Goal: Task Accomplishment & Management: Use online tool/utility

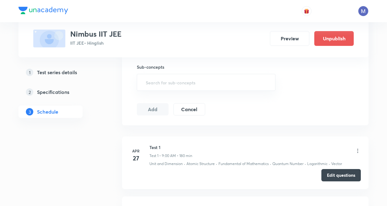
scroll to position [246, 0]
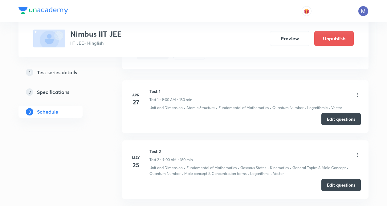
drag, startPoint x: 96, startPoint y: 141, endPoint x: 83, endPoint y: 134, distance: 13.9
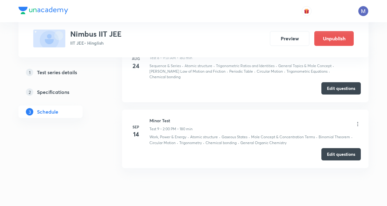
scroll to position [794, 0]
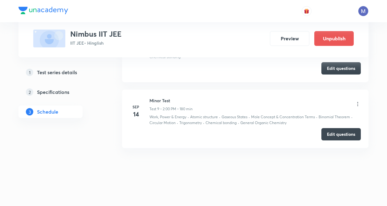
click at [357, 105] on icon at bounding box center [357, 104] width 6 height 6
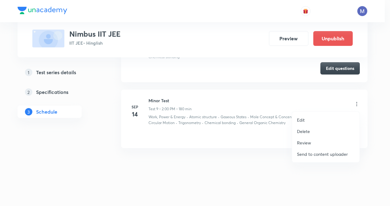
click at [303, 119] on p "Edit" at bounding box center [301, 120] width 8 height 6
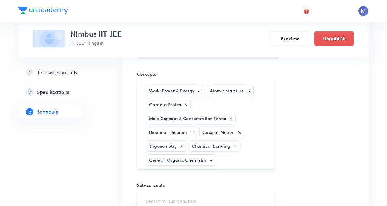
scroll to position [736, 0]
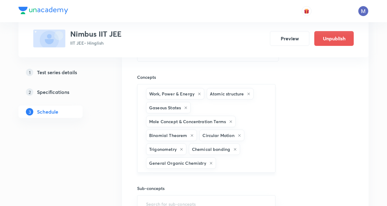
click at [186, 106] on icon at bounding box center [186, 108] width 4 height 4
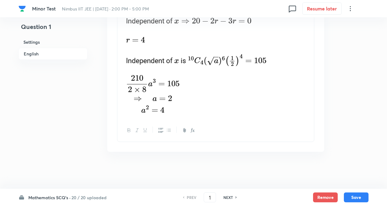
click at [80, 196] on h6 "20 / 20 uploaded" at bounding box center [88, 197] width 35 height 6
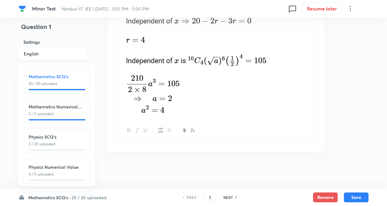
scroll to position [68, 0]
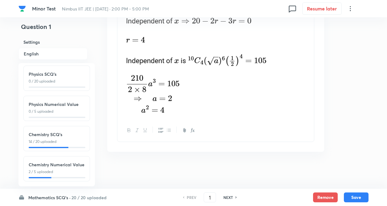
drag, startPoint x: 65, startPoint y: 129, endPoint x: 58, endPoint y: 163, distance: 35.3
click at [64, 131] on h6 "Chemistry SCQ's" at bounding box center [57, 134] width 56 height 6
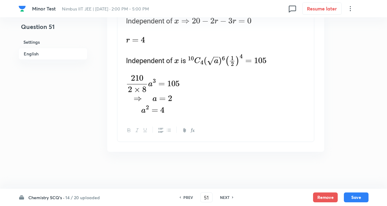
type input "51"
checkbox input "false"
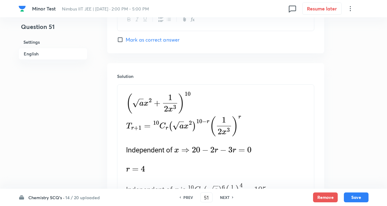
checkbox input "true"
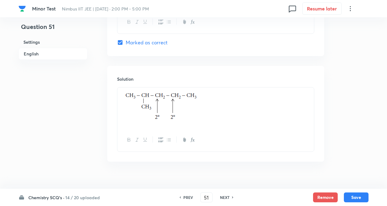
scroll to position [645, 0]
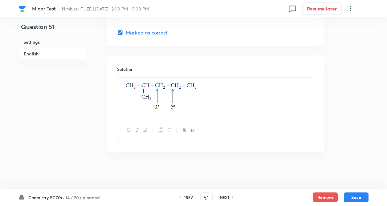
click at [224, 195] on h6 "NEXT" at bounding box center [225, 197] width 10 height 6
type input "52"
checkbox input "false"
checkbox input "true"
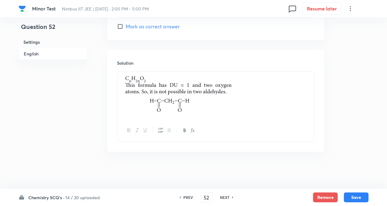
click at [224, 198] on h6 "NEXT" at bounding box center [225, 197] width 10 height 6
type input "53"
checkbox input "false"
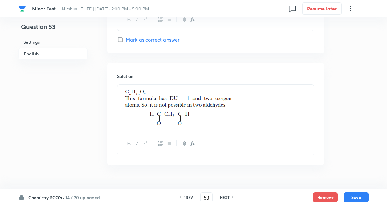
checkbox input "true"
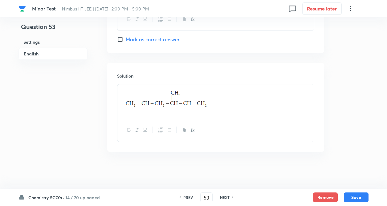
click at [224, 198] on h6 "NEXT" at bounding box center [225, 197] width 10 height 6
type input "54"
checkbox input "true"
click at [223, 199] on h6 "NEXT" at bounding box center [225, 197] width 10 height 6
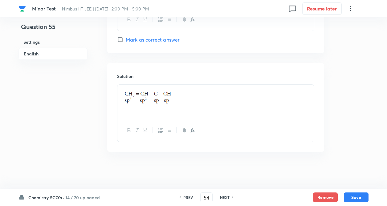
type input "55"
checkbox input "false"
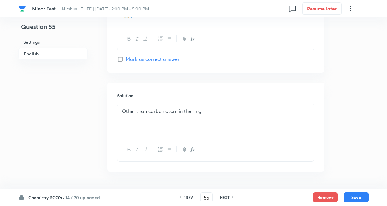
checkbox input "true"
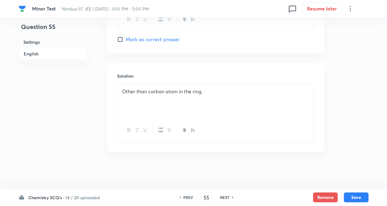
click at [223, 197] on h6 "NEXT" at bounding box center [225, 197] width 10 height 6
type input "56"
checkbox input "false"
checkbox input "true"
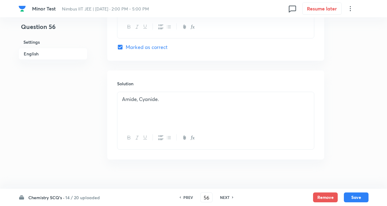
scroll to position [643, 0]
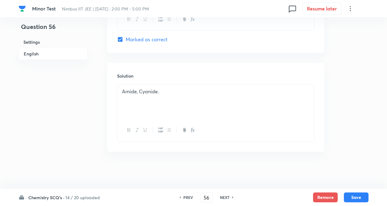
click at [223, 197] on h6 "NEXT" at bounding box center [225, 197] width 10 height 6
type input "57"
checkbox input "false"
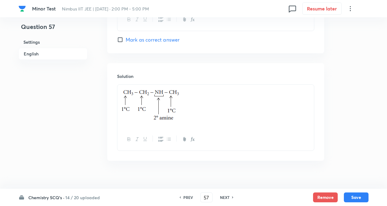
checkbox input "true"
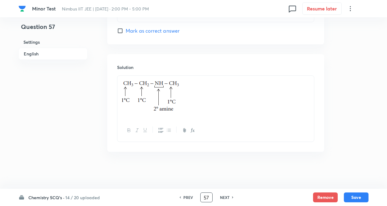
drag, startPoint x: 223, startPoint y: 197, endPoint x: 209, endPoint y: 198, distance: 14.5
click at [223, 197] on h6 "NEXT" at bounding box center [225, 197] width 10 height 6
type input "58"
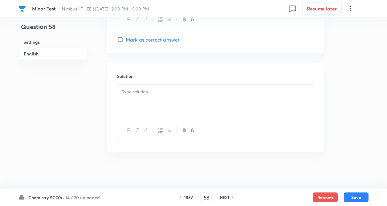
checkbox input "true"
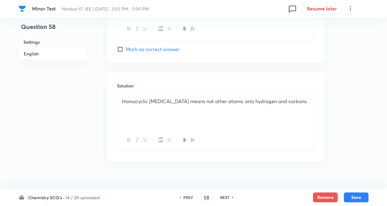
scroll to position [656, 0]
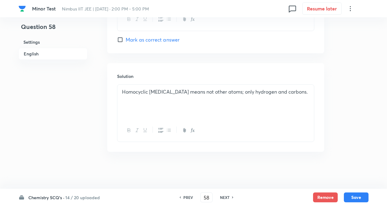
click at [184, 198] on h6 "PREV" at bounding box center [188, 197] width 10 height 6
type input "57"
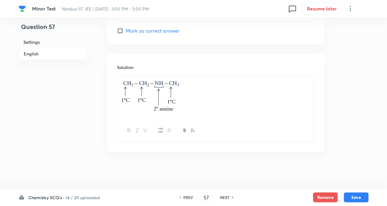
scroll to position [644, 0]
checkbox input "true"
drag, startPoint x: 70, startPoint y: 130, endPoint x: 107, endPoint y: 132, distance: 37.6
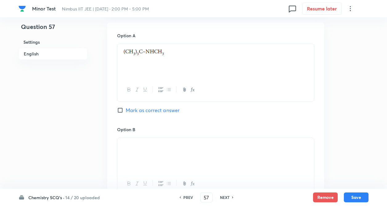
scroll to position [131, 0]
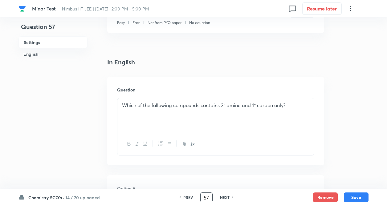
type input "5"
type input "1"
click at [210, 195] on input "1" at bounding box center [206, 197] width 12 height 11
type input "51"
checkbox input "false"
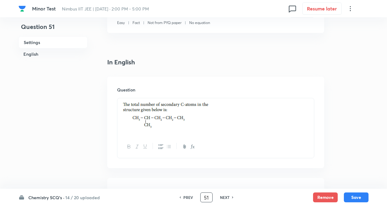
checkbox input "true"
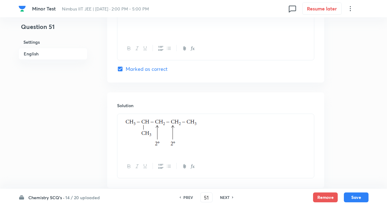
scroll to position [645, 0]
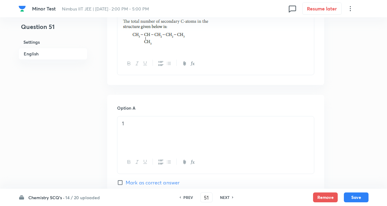
scroll to position [202, 0]
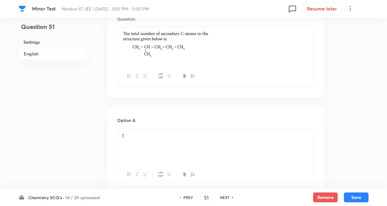
drag, startPoint x: 127, startPoint y: 49, endPoint x: 139, endPoint y: 75, distance: 28.5
click at [127, 50] on img at bounding box center [166, 45] width 88 height 28
click at [209, 197] on input "51" at bounding box center [206, 197] width 12 height 11
type input "5"
type input "57"
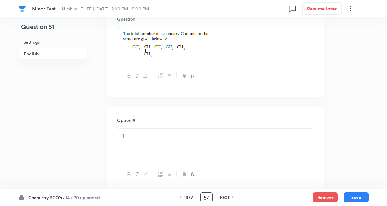
checkbox input "false"
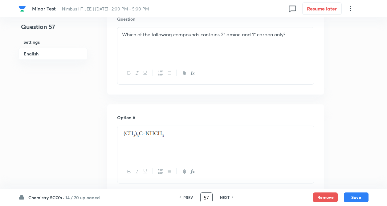
checkbox input "true"
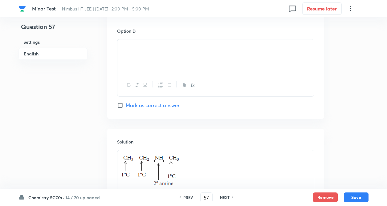
scroll to position [635, 0]
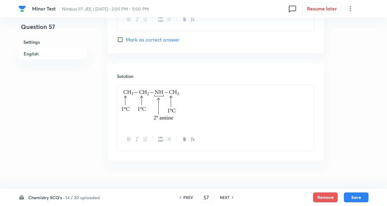
drag, startPoint x: 68, startPoint y: 120, endPoint x: 76, endPoint y: 115, distance: 9.4
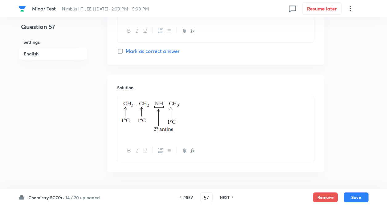
scroll to position [623, 0]
click at [207, 198] on input "57" at bounding box center [206, 197] width 12 height 11
type input "5"
type input "51"
checkbox input "false"
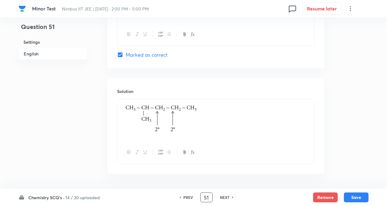
checkbox input "true"
click at [225, 197] on h6 "NEXT" at bounding box center [225, 197] width 10 height 6
type input "52"
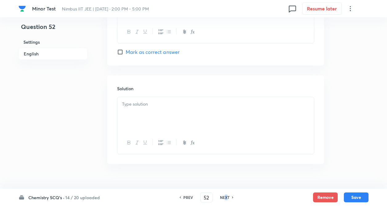
checkbox input "false"
checkbox input "true"
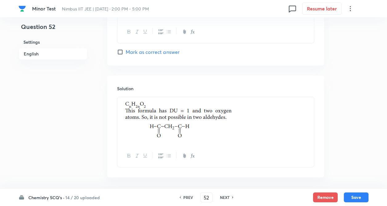
click at [225, 197] on h6 "NEXT" at bounding box center [225, 197] width 10 height 6
type input "53"
drag, startPoint x: 225, startPoint y: 197, endPoint x: 192, endPoint y: 150, distance: 57.5
click at [225, 197] on h6 "NEXT" at bounding box center [225, 197] width 10 height 6
checkbox input "false"
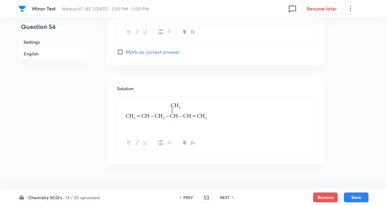
checkbox input "true"
type input "54"
checkbox input "true"
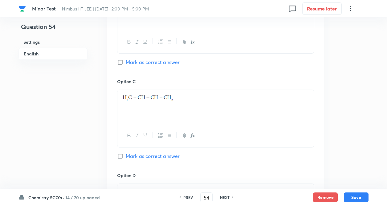
scroll to position [635, 0]
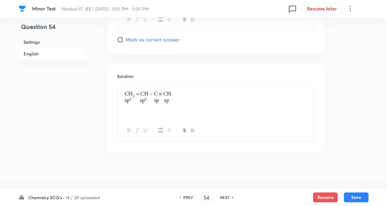
click at [226, 195] on h6 "NEXT" at bounding box center [225, 197] width 10 height 6
type input "55"
checkbox input "false"
checkbox input "true"
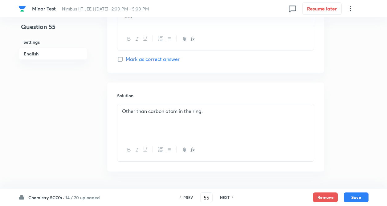
click at [225, 198] on h6 "NEXT" at bounding box center [225, 197] width 10 height 6
type input "56"
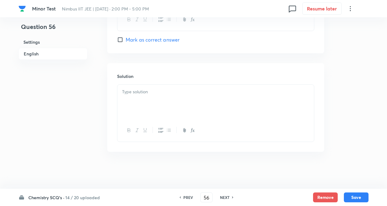
checkbox input "false"
checkbox input "true"
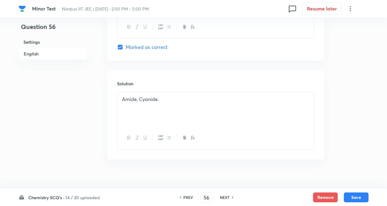
click at [222, 199] on h6 "NEXT" at bounding box center [225, 197] width 10 height 6
type input "57"
checkbox input "false"
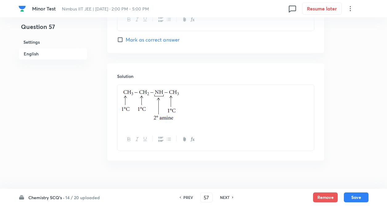
checkbox input "true"
click at [223, 196] on h6 "NEXT" at bounding box center [225, 197] width 10 height 6
type input "58"
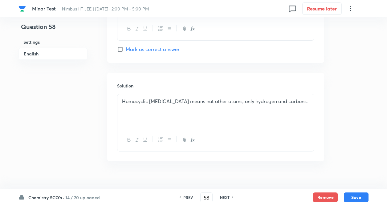
checkbox input "true"
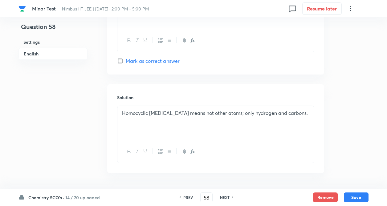
scroll to position [623, 0]
drag, startPoint x: 324, startPoint y: 151, endPoint x: 332, endPoint y: 161, distance: 13.0
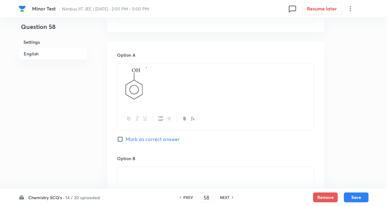
drag, startPoint x: 334, startPoint y: 126, endPoint x: 250, endPoint y: 110, distance: 85.1
click at [333, 125] on div "Question 58 Settings English Settings Type Single choice correct 4 options + 4 …" at bounding box center [193, 161] width 350 height 792
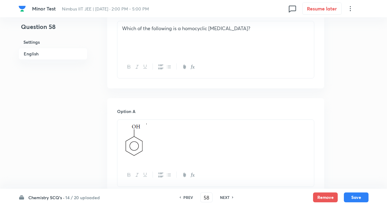
scroll to position [209, 0]
drag, startPoint x: 223, startPoint y: 199, endPoint x: 319, endPoint y: 136, distance: 114.3
click at [224, 198] on h6 "NEXT" at bounding box center [225, 197] width 10 height 6
type input "59"
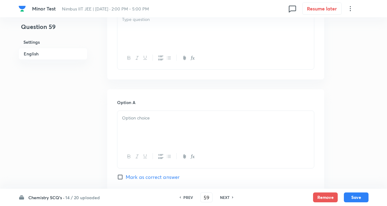
checkbox input "false"
checkbox input "true"
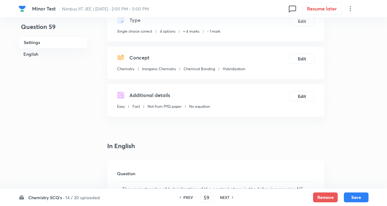
scroll to position [0, 0]
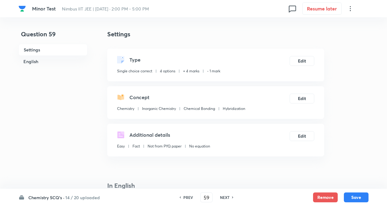
drag, startPoint x: 225, startPoint y: 198, endPoint x: 349, endPoint y: 165, distance: 128.5
click at [227, 196] on h6 "NEXT" at bounding box center [225, 197] width 10 height 6
type input "60"
checkbox input "false"
checkbox input "true"
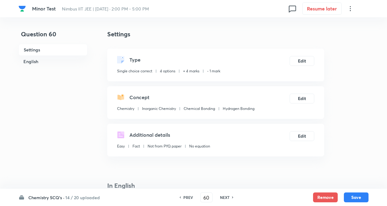
drag, startPoint x: 349, startPoint y: 164, endPoint x: 333, endPoint y: 166, distance: 16.1
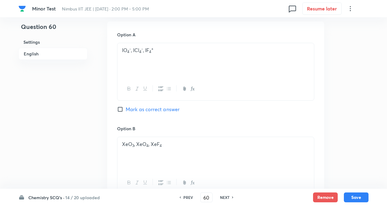
scroll to position [308, 0]
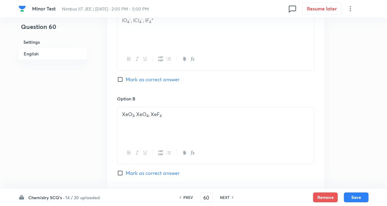
click at [229, 196] on h6 "NEXT" at bounding box center [225, 197] width 10 height 6
type input "61"
checkbox input "false"
checkbox input "true"
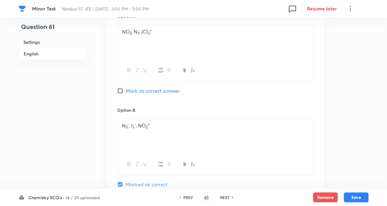
click at [356, 135] on div "Question 61 Settings English Settings Type Single choice correct 4 options + 4 …" at bounding box center [193, 131] width 350 height 794
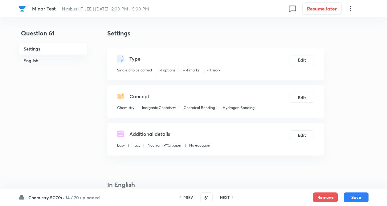
scroll to position [0, 0]
click at [227, 195] on h6 "NEXT" at bounding box center [225, 197] width 10 height 6
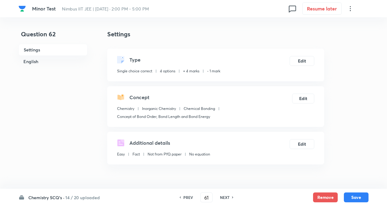
type input "62"
checkbox input "false"
checkbox input "true"
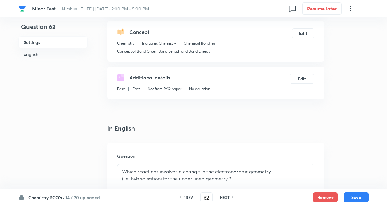
drag, startPoint x: 340, startPoint y: 128, endPoint x: 298, endPoint y: 143, distance: 44.3
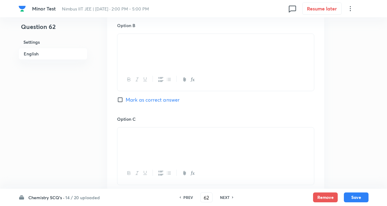
scroll to position [394, 0]
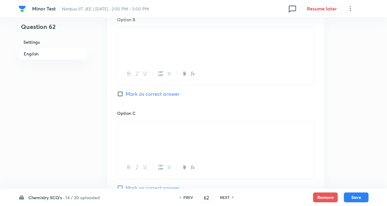
click at [227, 196] on h6 "NEXT" at bounding box center [225, 197] width 10 height 6
type input "63"
checkbox input "false"
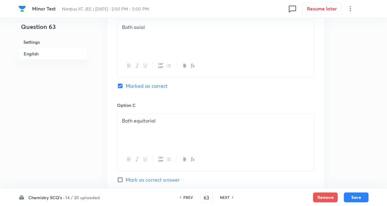
checkbox input "true"
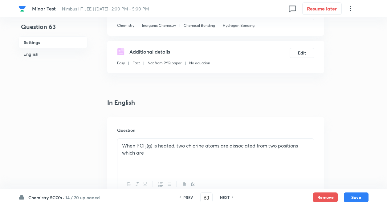
drag, startPoint x: 358, startPoint y: 137, endPoint x: 333, endPoint y: 153, distance: 29.6
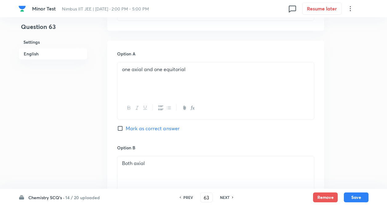
scroll to position [258, 0]
drag, startPoint x: 227, startPoint y: 197, endPoint x: 262, endPoint y: 182, distance: 37.1
click at [227, 196] on h6 "NEXT" at bounding box center [225, 197] width 10 height 6
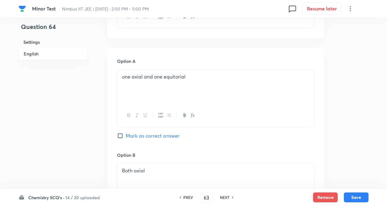
type input "64"
checkbox input "false"
checkbox input "true"
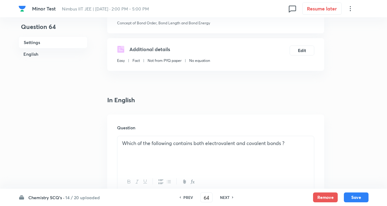
drag, startPoint x: 341, startPoint y: 122, endPoint x: 315, endPoint y: 142, distance: 33.6
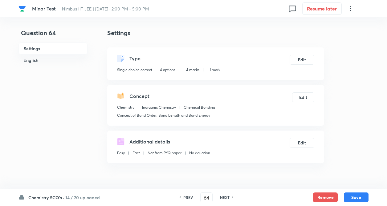
scroll to position [0, 0]
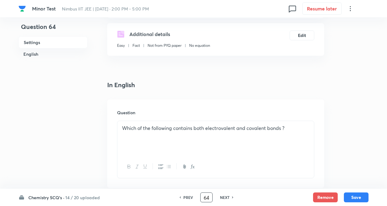
scroll to position [111, 0]
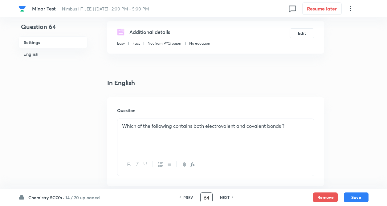
type input "6"
type input "73"
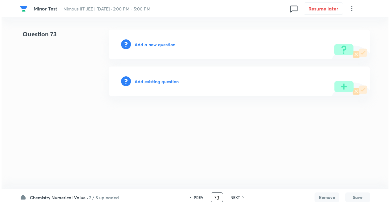
scroll to position [0, 0]
drag, startPoint x: 210, startPoint y: 196, endPoint x: 183, endPoint y: 195, distance: 26.8
click at [209, 197] on div "PREV 73 ​ NEXT" at bounding box center [216, 197] width 79 height 10
click at [153, 82] on h6 "Add existing question" at bounding box center [156, 81] width 44 height 6
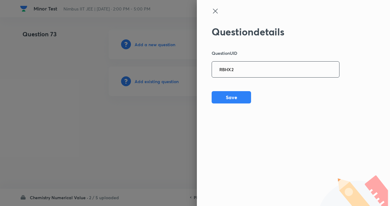
drag, startPoint x: 260, startPoint y: 70, endPoint x: 253, endPoint y: 73, distance: 8.0
click at [260, 70] on input "RBHX2" at bounding box center [275, 69] width 127 height 15
type input "RBHX2"
drag, startPoint x: 237, startPoint y: 94, endPoint x: 240, endPoint y: 149, distance: 54.9
click at [237, 95] on button "Save" at bounding box center [230, 97] width 39 height 12
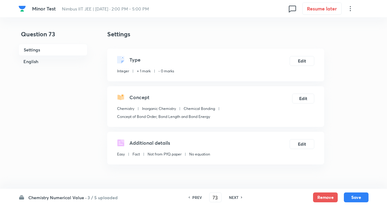
type input "4"
click at [308, 63] on button "Edit" at bounding box center [301, 60] width 25 height 10
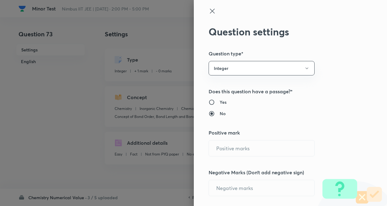
radio input "true"
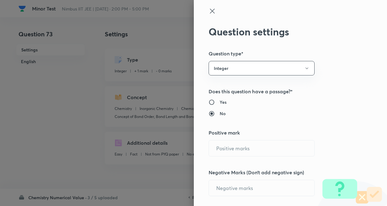
radio input "true"
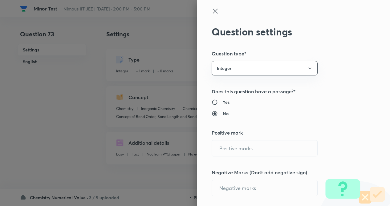
type input "1"
type input "0"
type input "Chemistry"
type input "Inorganic Chemistry"
type input "Chemical Bonding"
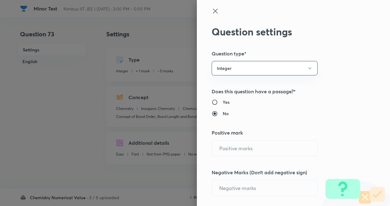
type input "Concept of Bond Order, Bond Length and Bond Energy"
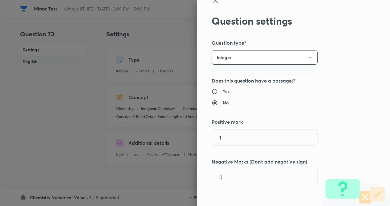
click at [351, 85] on div "Question settings Question type* Integer Does this question have a passage?* Ye…" at bounding box center [195, 103] width 390 height 206
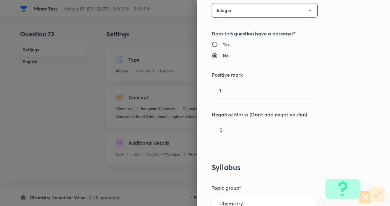
scroll to position [62, 0]
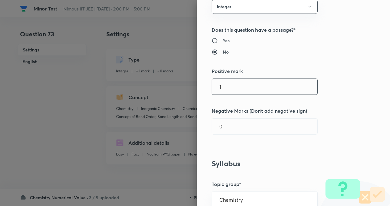
click at [254, 88] on input "1" at bounding box center [264, 87] width 105 height 16
type input "4"
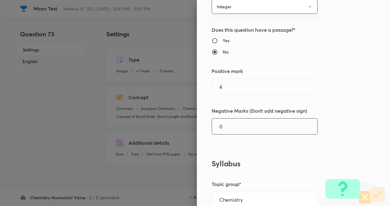
click at [245, 129] on input "0" at bounding box center [264, 126] width 105 height 16
type input "1"
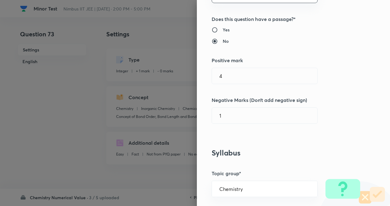
drag, startPoint x: 276, startPoint y: 142, endPoint x: 273, endPoint y: 148, distance: 6.5
click at [276, 143] on div "Question settings Question type* Integer Does this question have a passage?* Ye…" at bounding box center [293, 103] width 193 height 206
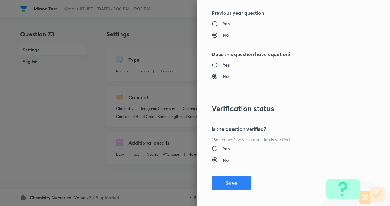
scroll to position [597, 0]
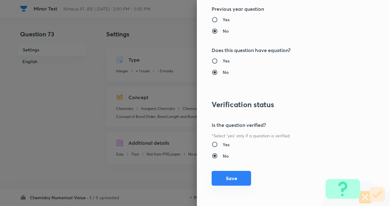
click at [225, 180] on button "Save" at bounding box center [230, 178] width 39 height 15
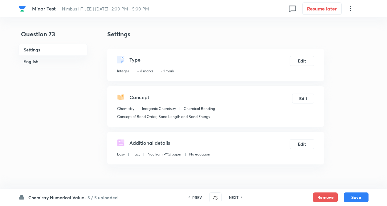
drag, startPoint x: 359, startPoint y: 196, endPoint x: 143, endPoint y: 177, distance: 217.2
click at [358, 196] on button "Save" at bounding box center [355, 197] width 25 height 10
type input "74"
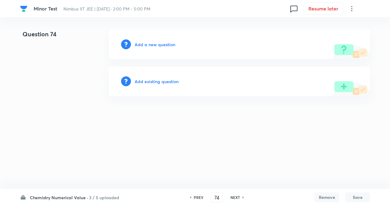
click at [158, 81] on h6 "Add existing question" at bounding box center [156, 81] width 44 height 6
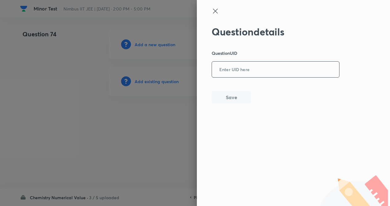
click at [221, 73] on input "text" at bounding box center [275, 69] width 127 height 15
type input "6LR8B"
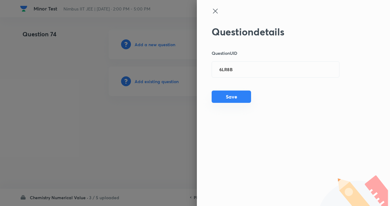
drag, startPoint x: 215, startPoint y: 96, endPoint x: 222, endPoint y: 97, distance: 6.8
click at [218, 96] on button "Save" at bounding box center [230, 96] width 39 height 12
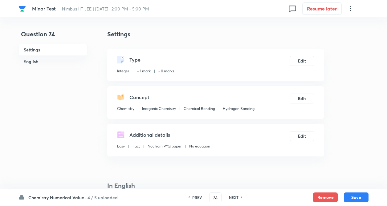
type input "3"
click at [302, 60] on button "Edit" at bounding box center [301, 60] width 25 height 10
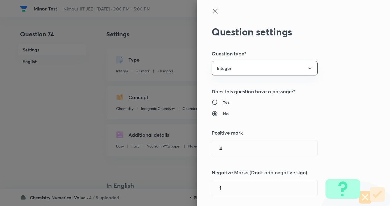
type input "1"
type input "0"
type input "Hydrogen Bonding"
click at [343, 77] on div "Question settings Question type* Integer Does this question have a passage?* Ye…" at bounding box center [195, 103] width 390 height 206
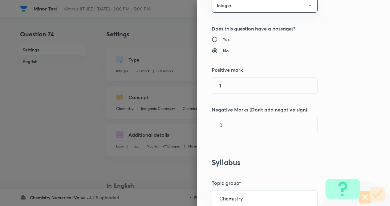
scroll to position [74, 0]
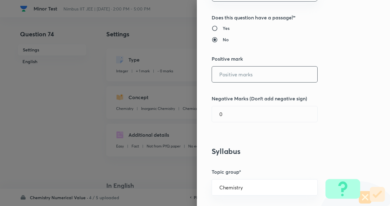
drag, startPoint x: 249, startPoint y: 80, endPoint x: 248, endPoint y: 94, distance: 14.8
click at [248, 80] on input "text" at bounding box center [264, 74] width 105 height 16
type input "4"
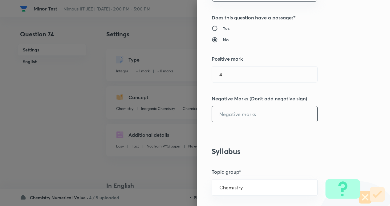
click at [248, 109] on input "text" at bounding box center [264, 114] width 105 height 16
type input "1"
click at [309, 134] on div "Question settings Question type* Integer Does this question have a passage?* Ye…" at bounding box center [293, 103] width 193 height 206
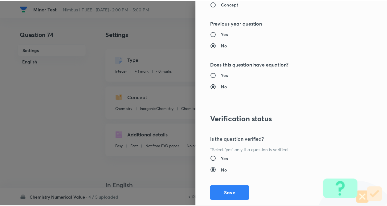
scroll to position [597, 0]
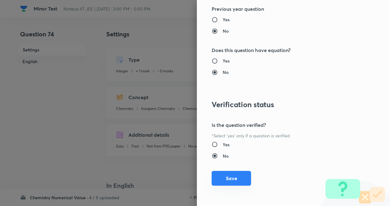
click at [227, 179] on button "Save" at bounding box center [230, 178] width 39 height 15
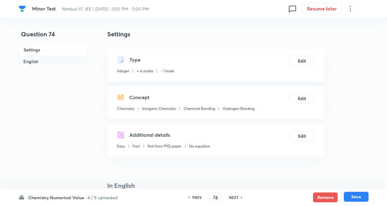
click at [357, 197] on button "Save" at bounding box center [355, 197] width 25 height 10
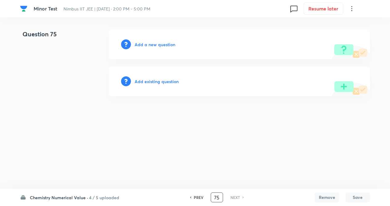
click at [219, 196] on input "75" at bounding box center [217, 197] width 12 height 11
type input "7"
type input "1"
type input "64"
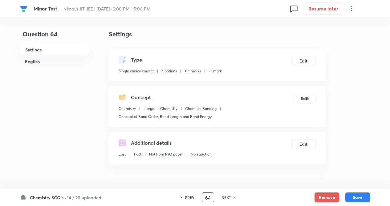
checkbox input "true"
drag, startPoint x: 226, startPoint y: 198, endPoint x: 219, endPoint y: 173, distance: 25.5
click at [226, 197] on h6 "NEXT" at bounding box center [225, 197] width 10 height 6
type input "65"
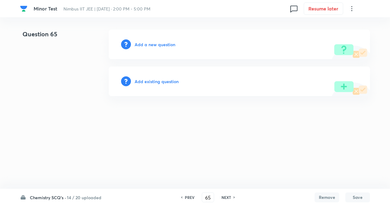
click at [158, 82] on h6 "Add existing question" at bounding box center [156, 81] width 44 height 6
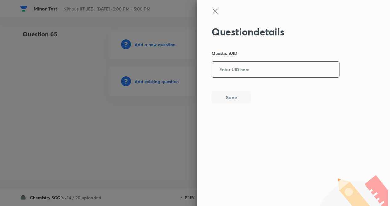
click at [231, 72] on input "text" at bounding box center [275, 69] width 127 height 15
paste input "2GG63"
type input "2GG63"
click at [236, 94] on button "Save" at bounding box center [230, 96] width 39 height 12
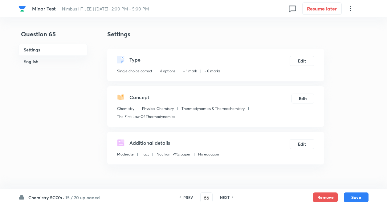
checkbox input "true"
drag, startPoint x: 363, startPoint y: 196, endPoint x: 223, endPoint y: 200, distance: 140.1
click at [360, 195] on button "Save" at bounding box center [355, 197] width 25 height 10
type input "66"
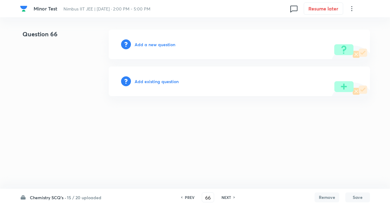
click at [161, 81] on h6 "Add existing question" at bounding box center [156, 81] width 44 height 6
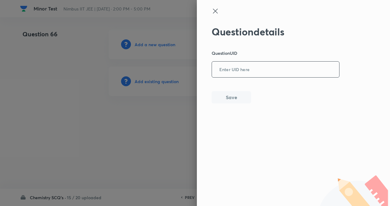
paste input "TYDQT"
click at [228, 75] on input "TYDQT" at bounding box center [275, 69] width 127 height 15
type input "TYDQT"
click at [230, 94] on button "Save" at bounding box center [230, 96] width 39 height 12
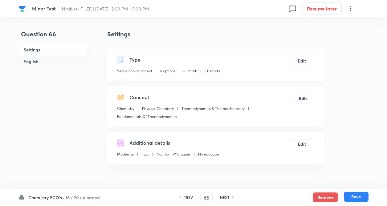
checkbox input "true"
click at [362, 196] on button "Save" at bounding box center [355, 197] width 25 height 10
type input "67"
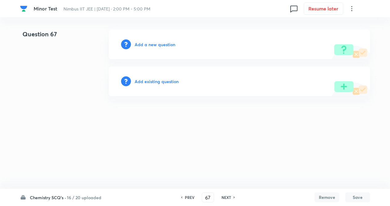
click at [161, 82] on h6 "Add existing question" at bounding box center [156, 81] width 44 height 6
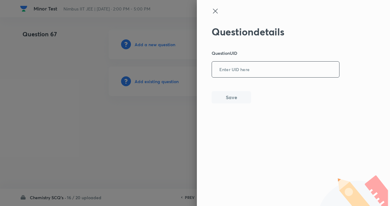
paste input "9EOZM"
drag, startPoint x: 233, startPoint y: 69, endPoint x: 231, endPoint y: 75, distance: 6.1
click at [233, 70] on input "9EOZM" at bounding box center [275, 69] width 127 height 15
type input "9EOZM"
click at [231, 99] on button "Save" at bounding box center [230, 96] width 39 height 12
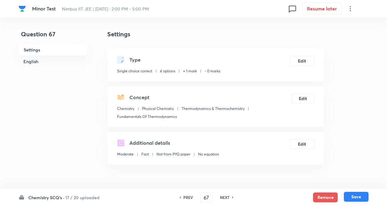
checkbox input "true"
drag, startPoint x: 352, startPoint y: 196, endPoint x: 139, endPoint y: 169, distance: 215.3
click at [352, 195] on button "Save" at bounding box center [355, 197] width 25 height 10
type input "68"
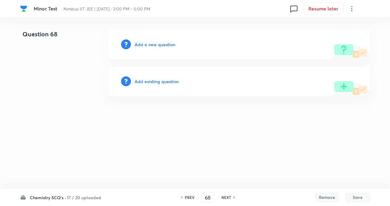
click at [165, 78] on h6 "Add existing question" at bounding box center [156, 81] width 44 height 6
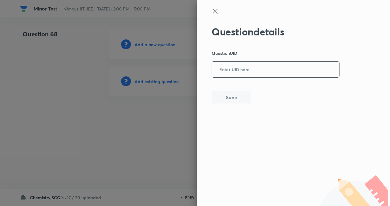
click at [233, 74] on input "text" at bounding box center [275, 69] width 127 height 15
paste input "Y8XYC"
type input "Y8XYC"
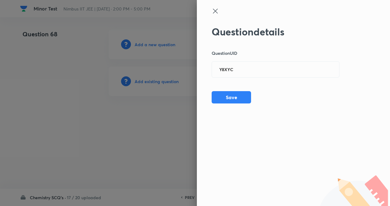
drag, startPoint x: 232, startPoint y: 97, endPoint x: 246, endPoint y: 147, distance: 52.0
click at [232, 97] on button "Save" at bounding box center [230, 97] width 39 height 12
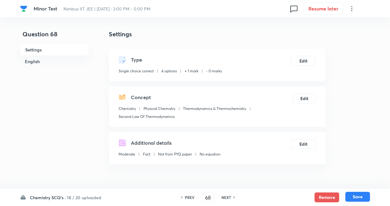
checkbox input "true"
drag, startPoint x: 358, startPoint y: 198, endPoint x: 52, endPoint y: 171, distance: 307.1
click at [355, 197] on button "Save" at bounding box center [355, 197] width 25 height 10
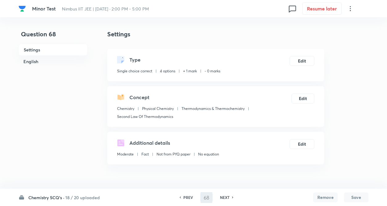
type input "69"
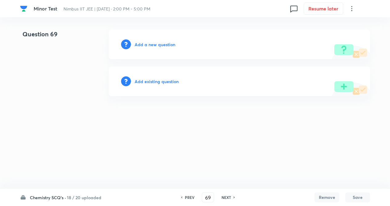
click at [157, 82] on h6 "Add existing question" at bounding box center [156, 81] width 44 height 6
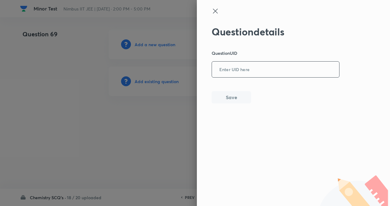
paste input "ZGL6J"
click at [224, 69] on input "ZGL6J" at bounding box center [275, 69] width 127 height 15
type input "ZGL6J"
click at [222, 94] on button "Save" at bounding box center [230, 96] width 39 height 12
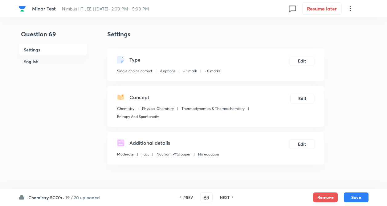
checkbox input "true"
drag, startPoint x: 352, startPoint y: 196, endPoint x: 11, endPoint y: 127, distance: 347.3
click at [352, 195] on button "Save" at bounding box center [355, 197] width 25 height 10
type input "70"
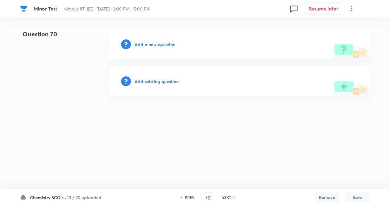
drag, startPoint x: 148, startPoint y: 83, endPoint x: 159, endPoint y: 170, distance: 87.4
click at [148, 85] on div "Add existing question" at bounding box center [239, 81] width 261 height 30
click at [165, 81] on h6 "Add existing question" at bounding box center [156, 81] width 44 height 6
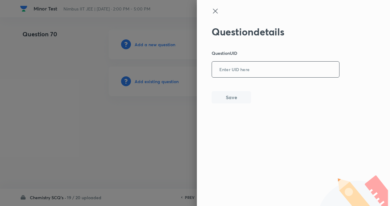
paste input "3WRCI"
drag, startPoint x: 262, startPoint y: 74, endPoint x: 254, endPoint y: 84, distance: 12.5
click at [262, 75] on input "3WRCI" at bounding box center [275, 69] width 127 height 15
type input "3WRCI"
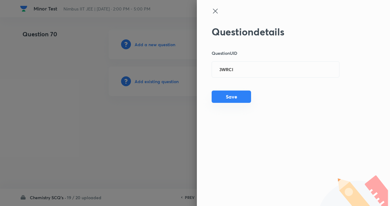
drag, startPoint x: 233, startPoint y: 96, endPoint x: 232, endPoint y: 100, distance: 4.0
click at [233, 97] on button "Save" at bounding box center [230, 96] width 39 height 12
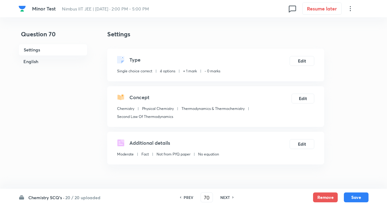
checkbox input "true"
click at [352, 195] on button "Save" at bounding box center [355, 197] width 25 height 10
type input "71"
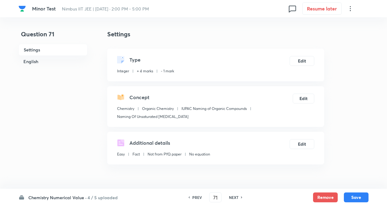
type input "10"
drag, startPoint x: 227, startPoint y: 195, endPoint x: 234, endPoint y: 197, distance: 6.3
click at [228, 195] on div "NEXT" at bounding box center [234, 197] width 16 height 6
type input "72"
type input "2"
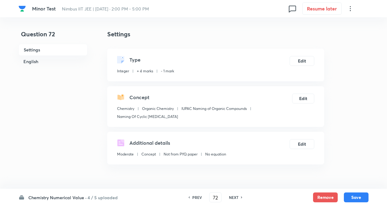
click at [234, 197] on h6 "NEXT" at bounding box center [234, 197] width 10 height 6
type input "73"
type input "4"
drag, startPoint x: 233, startPoint y: 197, endPoint x: 221, endPoint y: 194, distance: 12.4
click at [232, 197] on h6 "NEXT" at bounding box center [234, 197] width 10 height 6
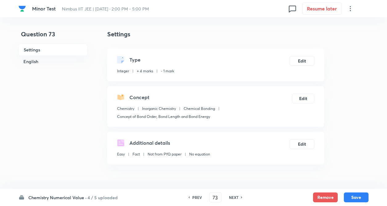
type input "74"
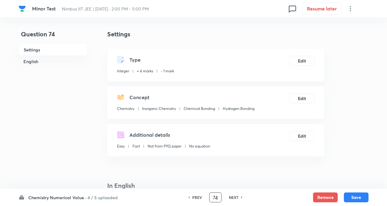
type input "3"
click at [229, 197] on h6 "NEXT" at bounding box center [234, 197] width 10 height 6
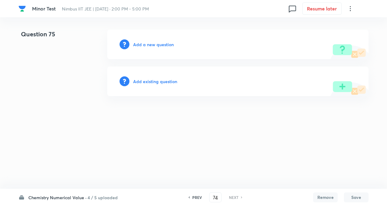
type input "75"
click at [158, 82] on h6 "Add existing question" at bounding box center [156, 81] width 44 height 6
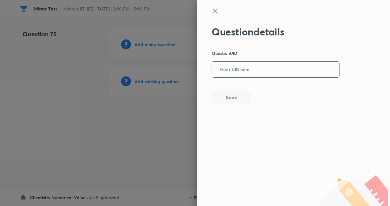
paste input "E0X3K"
drag, startPoint x: 231, startPoint y: 68, endPoint x: 224, endPoint y: 72, distance: 8.3
click at [230, 69] on input "E0X3K" at bounding box center [275, 69] width 127 height 15
type input "E0X3K"
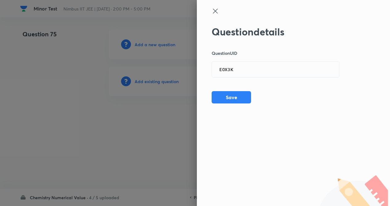
drag, startPoint x: 228, startPoint y: 98, endPoint x: 249, endPoint y: 131, distance: 38.7
click at [230, 100] on button "Save" at bounding box center [230, 97] width 39 height 12
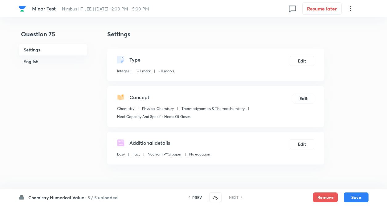
type input "62"
drag, startPoint x: 361, startPoint y: 194, endPoint x: 350, endPoint y: 200, distance: 12.5
click at [359, 195] on button "Save" at bounding box center [355, 197] width 25 height 10
type input "62"
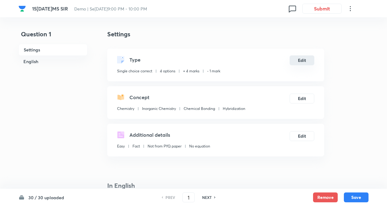
click at [299, 62] on button "Edit" at bounding box center [301, 60] width 25 height 10
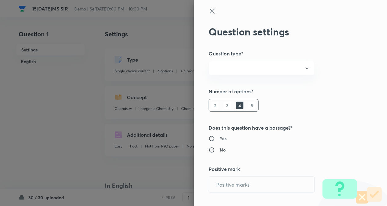
radio input "true"
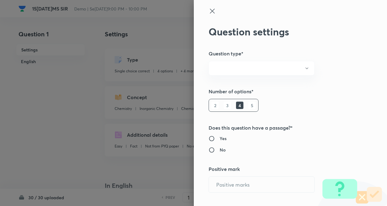
radio input "true"
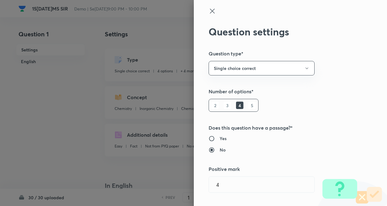
type input "4"
type input "1"
type input "Chemistry"
type input "Inorganic Chemistry"
type input "Chemical Bonding"
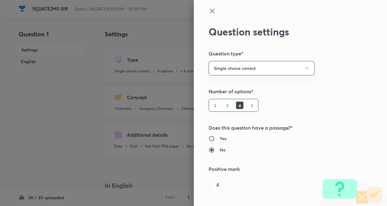
type input "Hybridization"
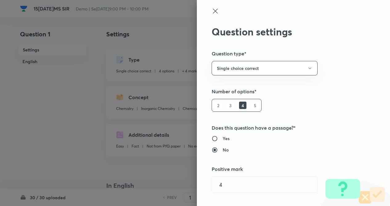
click at [211, 10] on icon at bounding box center [214, 10] width 7 height 7
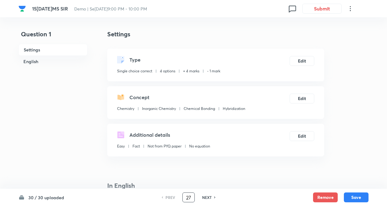
type input "27"
checkbox input "false"
drag, startPoint x: 189, startPoint y: 195, endPoint x: 149, endPoint y: 190, distance: 40.3
click at [189, 196] on input "27" at bounding box center [188, 197] width 12 height 11
checkbox input "true"
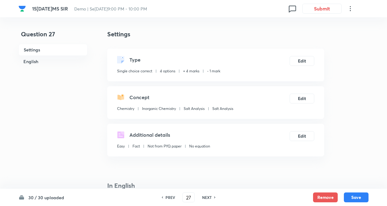
drag, startPoint x: 109, startPoint y: 160, endPoint x: 149, endPoint y: 183, distance: 46.2
click at [205, 198] on h6 "NEXT" at bounding box center [207, 197] width 10 height 6
type input "28"
checkbox input "false"
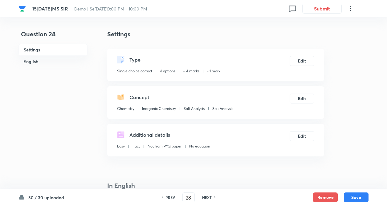
checkbox input "true"
click at [206, 196] on h6 "NEXT" at bounding box center [207, 197] width 10 height 6
type input "29"
checkbox input "false"
checkbox input "true"
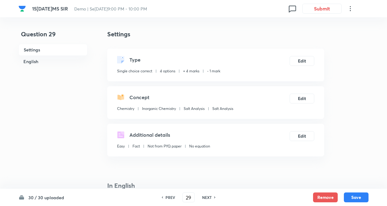
drag, startPoint x: 206, startPoint y: 195, endPoint x: 120, endPoint y: 158, distance: 93.3
click at [204, 195] on h6 "NEXT" at bounding box center [207, 197] width 10 height 6
type input "30"
checkbox input "false"
checkbox input "true"
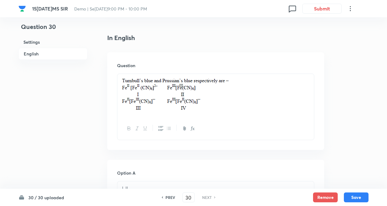
scroll to position [160, 0]
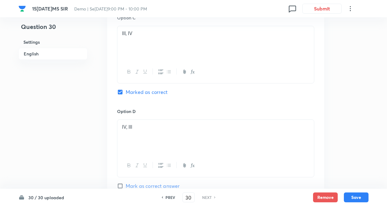
scroll to position [234, 0]
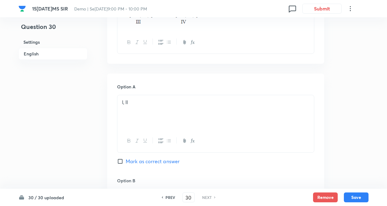
click at [375, 102] on div "15sep PMS SIR Demo | Sep 15, 2025 · 9:00 PM - 10:00 PM 0 Submit Question 30 Set…" at bounding box center [193, 210] width 387 height 829
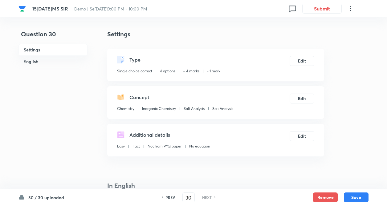
drag, startPoint x: 371, startPoint y: 109, endPoint x: 363, endPoint y: 101, distance: 11.3
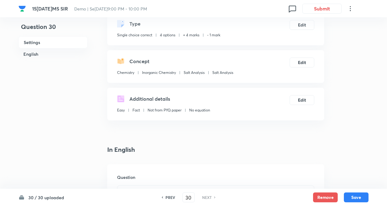
scroll to position [37, 0]
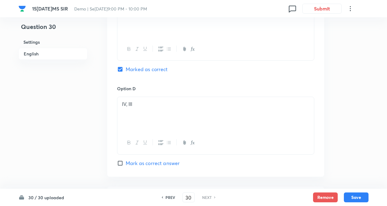
scroll to position [683, 0]
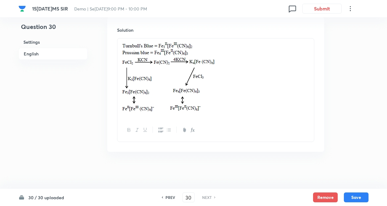
drag, startPoint x: 89, startPoint y: 162, endPoint x: 98, endPoint y: 200, distance: 39.1
type input "3"
type input "15"
drag, startPoint x: 191, startPoint y: 196, endPoint x: 172, endPoint y: 190, distance: 19.5
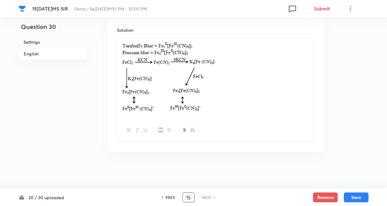
click at [191, 196] on input "15" at bounding box center [188, 197] width 12 height 11
checkbox input "false"
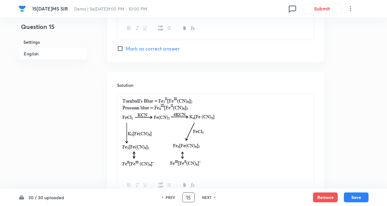
checkbox input "true"
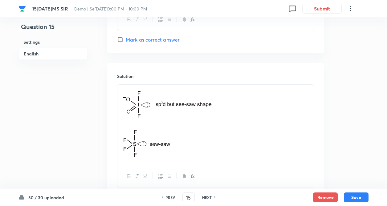
scroll to position [615, 0]
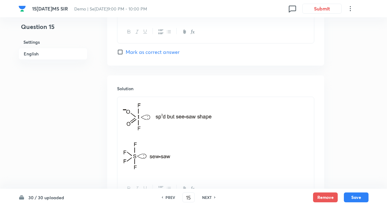
drag, startPoint x: 144, startPoint y: 166, endPoint x: 188, endPoint y: 170, distance: 43.6
drag, startPoint x: 340, startPoint y: 142, endPoint x: 313, endPoint y: 169, distance: 38.3
click at [211, 198] on h6 "NEXT" at bounding box center [207, 197] width 10 height 6
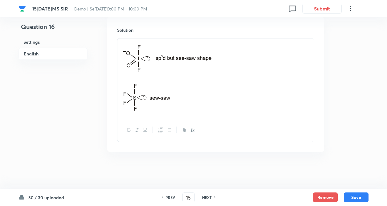
type input "16"
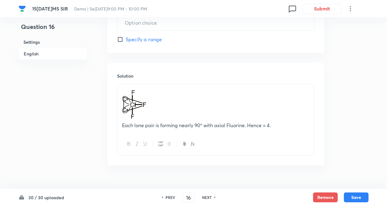
type input "4"
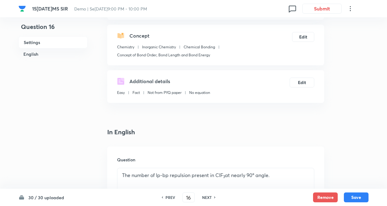
scroll to position [49, 0]
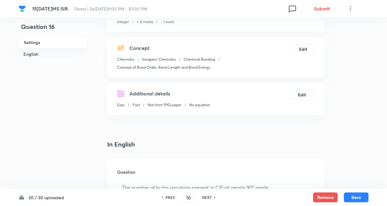
click at [211, 198] on div "NEXT" at bounding box center [207, 197] width 16 height 6
type input "17"
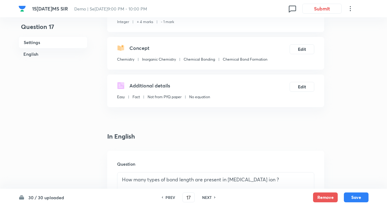
type input "2"
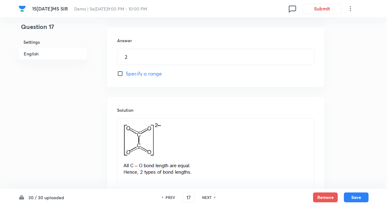
click at [107, 165] on div "Question 17 Settings English Settings Type Integer + 4 marks - 1 mark Edit Conc…" at bounding box center [193, -1] width 350 height 483
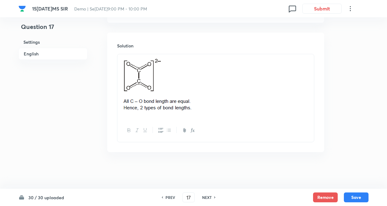
scroll to position [336, 0]
drag, startPoint x: 210, startPoint y: 196, endPoint x: 188, endPoint y: 194, distance: 21.9
click at [209, 196] on h6 "NEXT" at bounding box center [207, 197] width 10 height 6
type input "18"
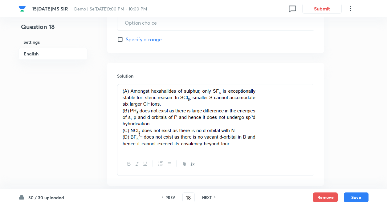
type input "5"
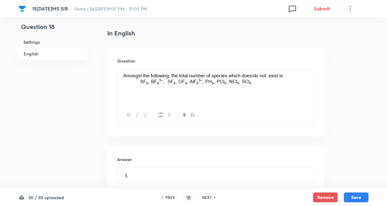
scroll to position [151, 0]
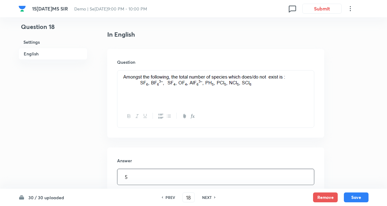
drag, startPoint x: 210, startPoint y: 196, endPoint x: 160, endPoint y: 175, distance: 54.1
click at [209, 195] on h6 "NEXT" at bounding box center [207, 197] width 10 height 6
type input "19"
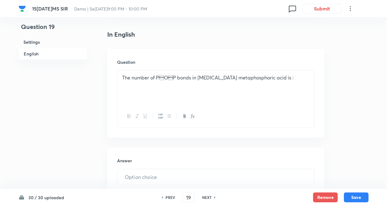
type input "3"
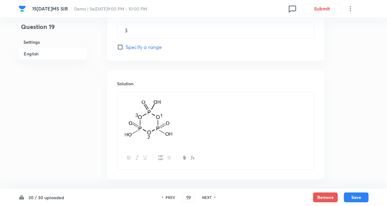
scroll to position [305, 0]
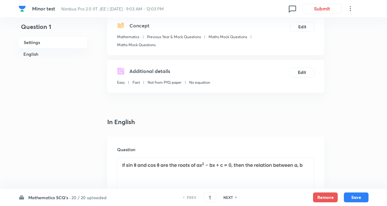
scroll to position [98, 0]
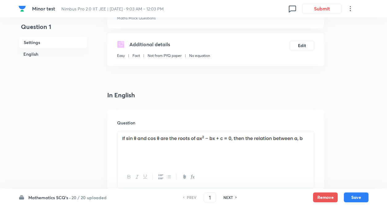
drag, startPoint x: 83, startPoint y: 194, endPoint x: 78, endPoint y: 171, distance: 23.0
click at [83, 192] on div "Mathematics SCQ's · 20 / 20 uploaded PREV 1 ​ NEXT Remove Save" at bounding box center [193, 197] width 350 height 17
click at [76, 197] on h6 "20 / 20 uploaded" at bounding box center [88, 197] width 35 height 6
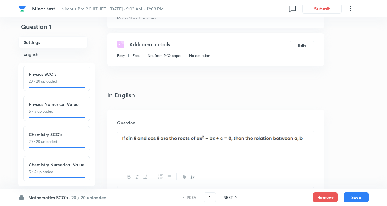
scroll to position [68, 0]
drag, startPoint x: 94, startPoint y: 135, endPoint x: 96, endPoint y: 128, distance: 6.6
click at [95, 128] on div "Mathematics SCQ's 20 / 20 uploaded Mathematics Numerical Value 5 / 5 uploaded P…" at bounding box center [56, 124] width 76 height 123
drag, startPoint x: 62, startPoint y: 131, endPoint x: 109, endPoint y: 141, distance: 48.1
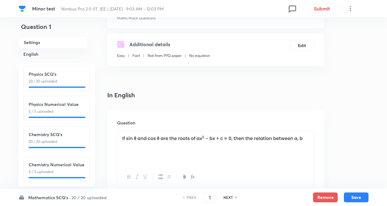
click at [62, 131] on h6 "Chemistry SCQ's" at bounding box center [57, 134] width 56 height 6
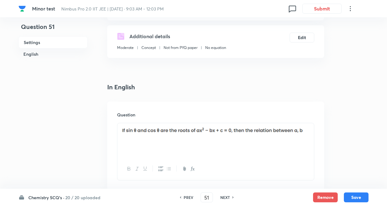
type input "51"
checkbox input "true"
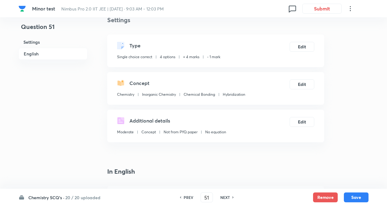
scroll to position [0, 0]
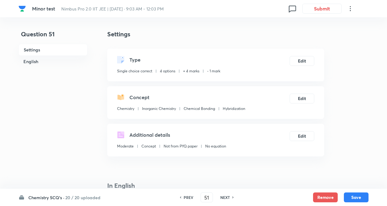
click at [221, 196] on h6 "NEXT" at bounding box center [225, 197] width 10 height 6
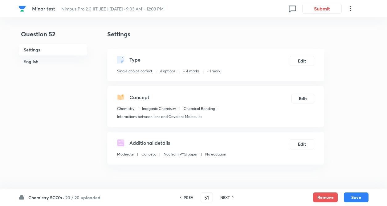
type input "52"
checkbox input "false"
checkbox input "true"
drag, startPoint x: 222, startPoint y: 196, endPoint x: 225, endPoint y: 199, distance: 4.6
click at [223, 196] on h6 "NEXT" at bounding box center [225, 197] width 10 height 6
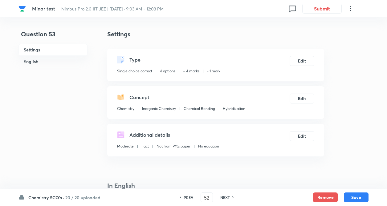
type input "53"
checkbox input "false"
checkbox input "true"
click at [225, 199] on h6 "NEXT" at bounding box center [225, 197] width 10 height 6
type input "54"
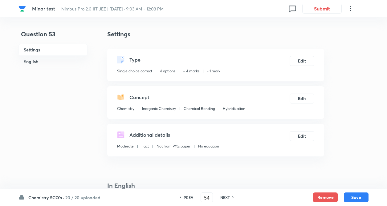
checkbox input "false"
checkbox input "true"
drag, startPoint x: 225, startPoint y: 195, endPoint x: 228, endPoint y: 197, distance: 3.6
click at [226, 195] on h6 "NEXT" at bounding box center [225, 197] width 10 height 6
type input "55"
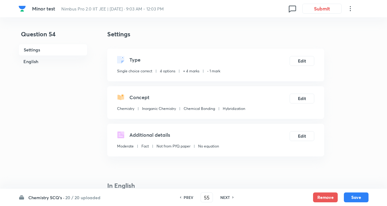
checkbox input "false"
checkbox input "true"
click at [227, 197] on h6 "NEXT" at bounding box center [225, 197] width 10 height 6
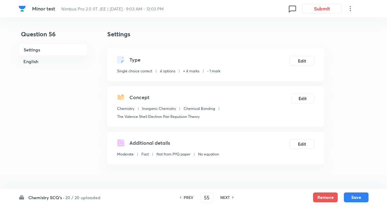
type input "56"
checkbox input "true"
click at [227, 196] on h6 "NEXT" at bounding box center [225, 197] width 10 height 6
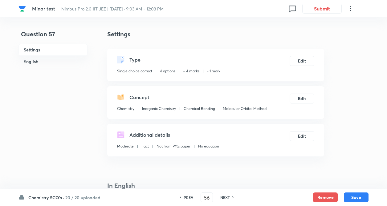
type input "57"
checkbox input "false"
checkbox input "true"
click at [224, 196] on h6 "NEXT" at bounding box center [225, 197] width 10 height 6
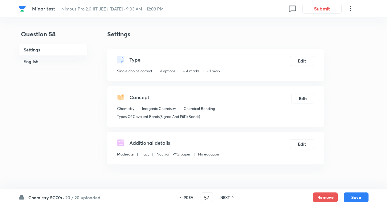
type input "58"
checkbox input "true"
click at [228, 198] on h6 "NEXT" at bounding box center [225, 197] width 10 height 6
type input "59"
checkbox input "false"
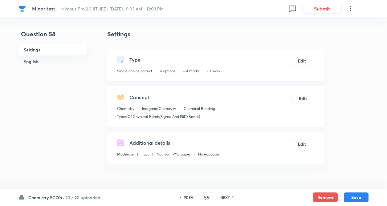
checkbox input "true"
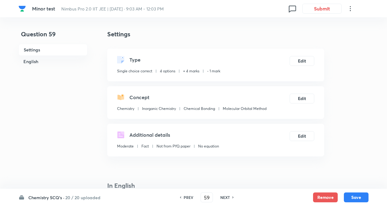
click at [228, 198] on h6 "NEXT" at bounding box center [225, 197] width 10 height 6
type input "60"
checkbox input "false"
checkbox input "true"
click at [223, 197] on h6 "NEXT" at bounding box center [225, 197] width 10 height 6
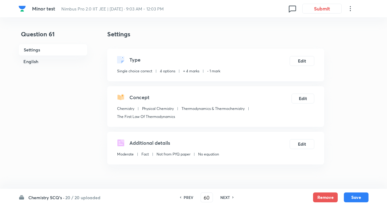
type input "61"
checkbox input "false"
checkbox input "true"
click at [225, 197] on h6 "NEXT" at bounding box center [225, 197] width 10 height 6
type input "62"
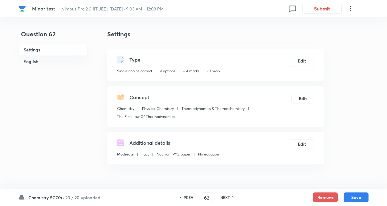
checkbox input "true"
click at [226, 199] on h6 "NEXT" at bounding box center [225, 197] width 10 height 6
type input "63"
checkbox input "true"
click at [223, 197] on h6 "NEXT" at bounding box center [225, 197] width 10 height 6
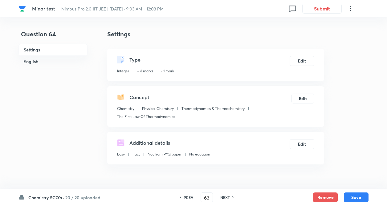
type input "64"
type input "5"
click at [225, 196] on h6 "NEXT" at bounding box center [225, 197] width 10 height 6
type input "65"
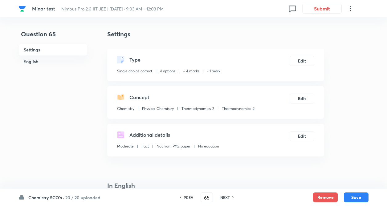
checkbox input "true"
click at [227, 195] on div "PREV 65 ​ NEXT" at bounding box center [206, 197] width 79 height 10
click at [227, 197] on h6 "NEXT" at bounding box center [225, 197] width 10 height 6
type input "66"
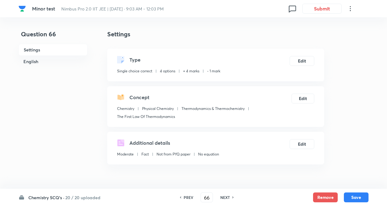
checkbox input "false"
checkbox input "true"
drag, startPoint x: 227, startPoint y: 198, endPoint x: 230, endPoint y: 200, distance: 3.7
click at [227, 198] on h6 "NEXT" at bounding box center [225, 197] width 10 height 6
type input "67"
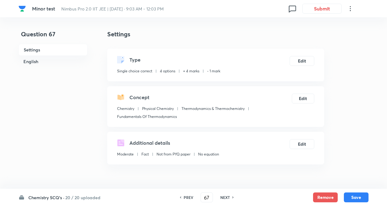
checkbox input "false"
checkbox input "true"
click at [231, 201] on div "PREV 67 ​ NEXT" at bounding box center [206, 197] width 79 height 10
click at [229, 201] on div "PREV 67 ​ NEXT" at bounding box center [206, 197] width 79 height 10
click at [227, 195] on h6 "NEXT" at bounding box center [225, 197] width 10 height 6
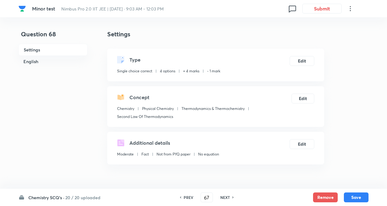
type input "68"
checkbox input "false"
checkbox input "true"
click at [227, 195] on h6 "NEXT" at bounding box center [225, 197] width 10 height 6
type input "69"
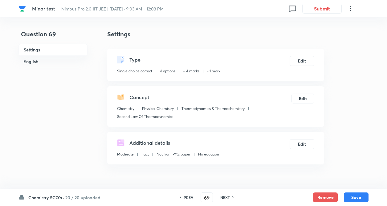
checkbox input "false"
checkbox input "true"
click at [227, 195] on h6 "NEXT" at bounding box center [225, 197] width 10 height 6
type input "70"
checkbox input "false"
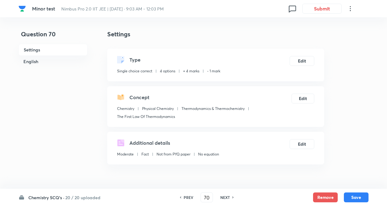
checkbox input "true"
click at [224, 195] on h6 "NEXT" at bounding box center [225, 197] width 10 height 6
type input "71"
drag, startPoint x: 223, startPoint y: 195, endPoint x: 218, endPoint y: 194, distance: 5.2
click at [223, 195] on div "PREV 71 ​ NEXT" at bounding box center [214, 197] width 79 height 10
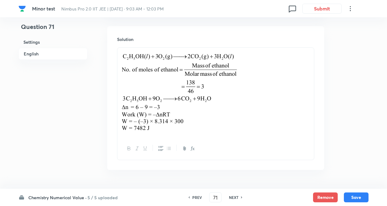
scroll to position [371, 0]
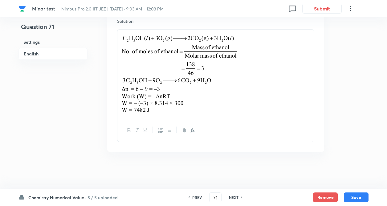
click at [80, 196] on h6 "Chemistry Numerical Value ·" at bounding box center [57, 197] width 58 height 6
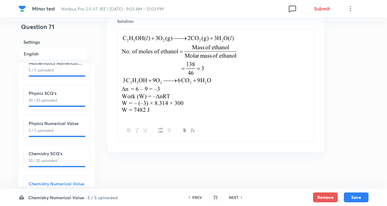
scroll to position [68, 0]
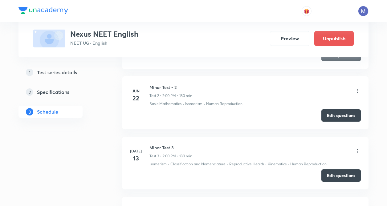
scroll to position [586, 0]
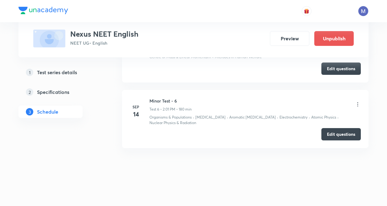
drag, startPoint x: 132, startPoint y: 143, endPoint x: 119, endPoint y: 136, distance: 14.8
click at [130, 143] on li "[DATE] [MEDICAL_DATA] - 6 Test 6 • 2:01 PM • 180 min Organisms & Populations · …" at bounding box center [245, 119] width 246 height 58
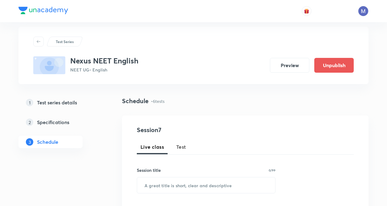
scroll to position [0, 0]
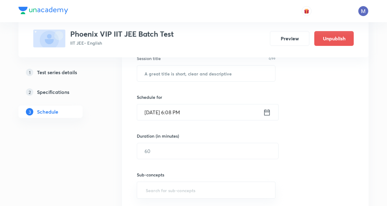
scroll to position [637, 0]
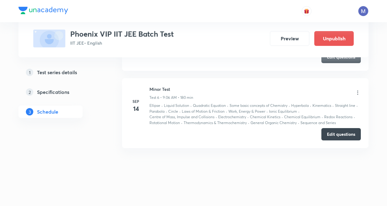
drag, startPoint x: 345, startPoint y: 137, endPoint x: 134, endPoint y: 150, distance: 211.2
click at [343, 137] on button "Edit questions" at bounding box center [340, 134] width 39 height 12
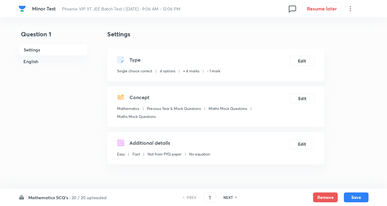
click at [88, 198] on h6 "20 / 20 uploaded" at bounding box center [88, 197] width 35 height 6
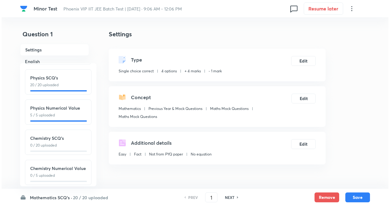
scroll to position [68, 0]
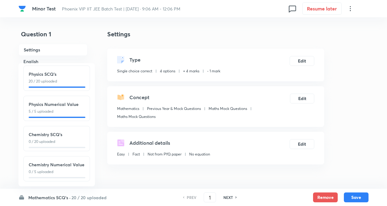
click at [67, 139] on p "0 / 20 uploaded" at bounding box center [57, 142] width 56 height 6
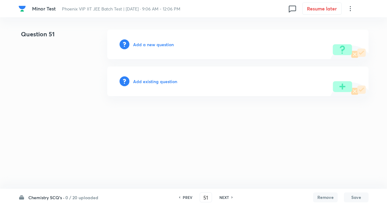
type input "51"
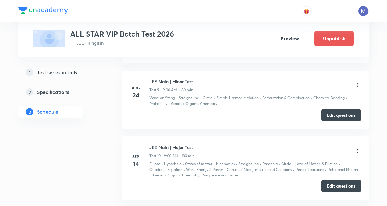
click at [341, 183] on button "Edit questions" at bounding box center [340, 186] width 39 height 12
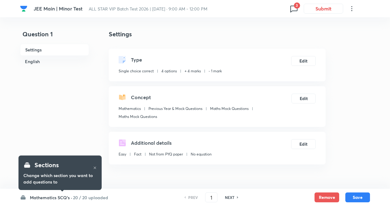
checkbox input "true"
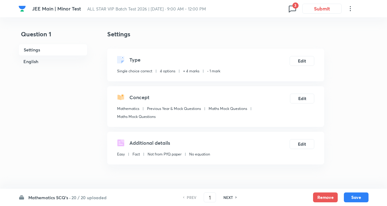
drag, startPoint x: 65, startPoint y: 103, endPoint x: 100, endPoint y: 195, distance: 98.5
drag, startPoint x: 210, startPoint y: 193, endPoint x: 232, endPoint y: 133, distance: 63.5
click at [210, 193] on input "number" at bounding box center [210, 197] width 12 height 11
click at [291, 9] on icon at bounding box center [292, 9] width 10 height 10
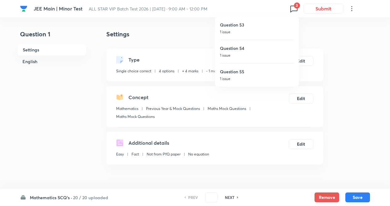
drag, startPoint x: 253, startPoint y: 28, endPoint x: 260, endPoint y: 80, distance: 52.8
click at [253, 28] on div "Question 53 1 issue" at bounding box center [257, 28] width 74 height 23
type input "53"
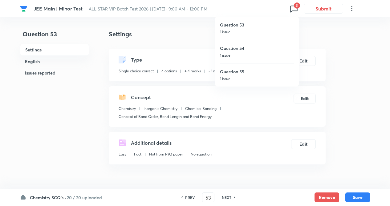
checkbox input "false"
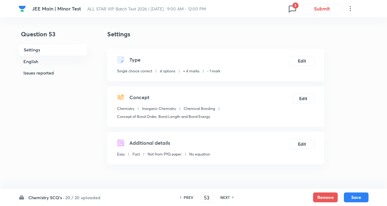
checkbox input "true"
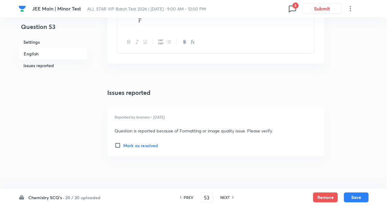
scroll to position [739, 0]
click at [293, 8] on icon at bounding box center [292, 9] width 10 height 10
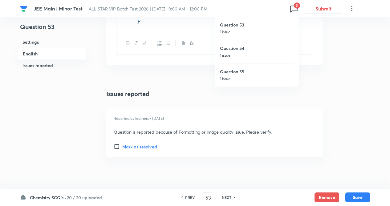
drag, startPoint x: 238, startPoint y: 52, endPoint x: 139, endPoint y: 183, distance: 164.0
click at [238, 52] on div "Question 54 1 issue" at bounding box center [257, 51] width 74 height 23
type input "54"
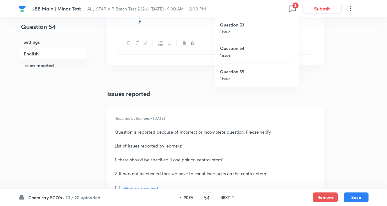
checkbox input "false"
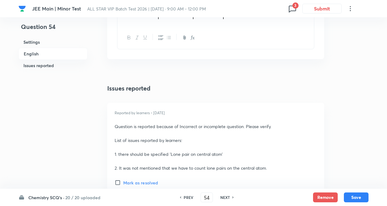
checkbox input "true"
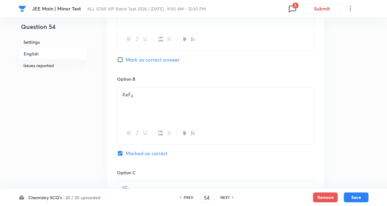
scroll to position [334, 0]
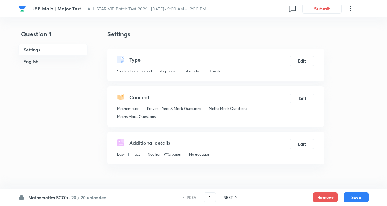
click at [216, 196] on div "PREV 1 ​ NEXT" at bounding box center [209, 197] width 79 height 10
click at [213, 196] on input "1" at bounding box center [210, 197] width 12 height 11
type input "51"
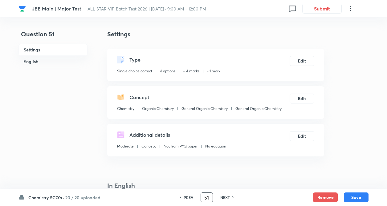
checkbox input "true"
click at [225, 196] on h6 "NEXT" at bounding box center [225, 197] width 10 height 6
type input "52"
checkbox input "false"
checkbox input "true"
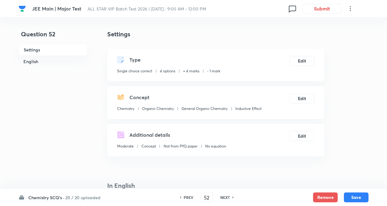
click at [225, 196] on h6 "NEXT" at bounding box center [225, 197] width 10 height 6
type input "53"
checkbox input "false"
click at [228, 197] on h6 "NEXT" at bounding box center [225, 197] width 10 height 6
checkbox input "true"
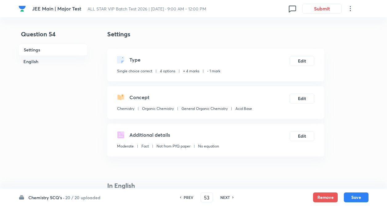
type input "54"
checkbox input "false"
checkbox input "true"
click at [228, 197] on h6 "NEXT" at bounding box center [225, 197] width 10 height 6
type input "55"
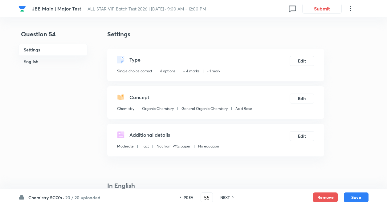
checkbox input "false"
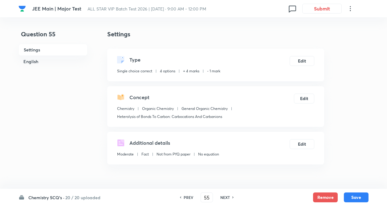
checkbox input "true"
click at [228, 197] on h6 "NEXT" at bounding box center [225, 197] width 10 height 6
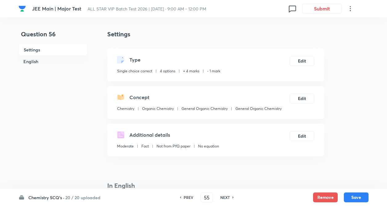
type input "56"
checkbox input "true"
click at [226, 197] on h6 "NEXT" at bounding box center [225, 197] width 10 height 6
type input "57"
checkbox input "false"
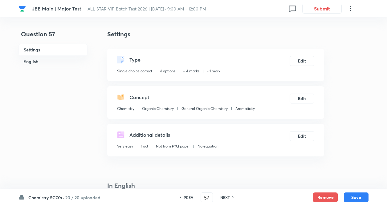
checkbox input "true"
click at [226, 197] on h6 "NEXT" at bounding box center [225, 197] width 10 height 6
type input "58"
checkbox input "false"
checkbox input "true"
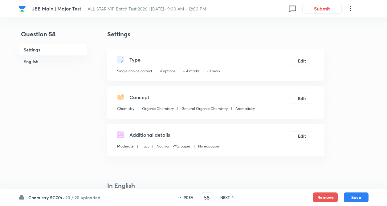
click at [223, 198] on h6 "NEXT" at bounding box center [225, 197] width 10 height 6
type input "59"
checkbox input "false"
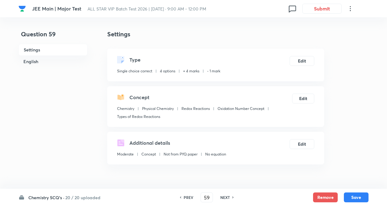
checkbox input "true"
click at [209, 197] on input "59" at bounding box center [207, 197] width 12 height 11
type input "5"
type input "71"
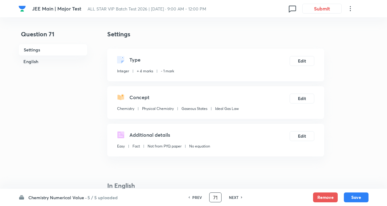
type input "500"
click at [233, 196] on h6 "NEXT" at bounding box center [234, 197] width 10 height 6
type input "72"
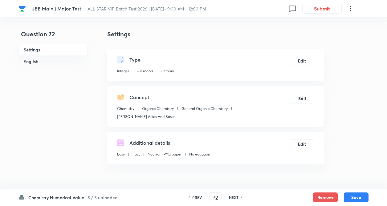
type input "3"
drag, startPoint x: 237, startPoint y: 197, endPoint x: 232, endPoint y: 198, distance: 4.3
click at [236, 198] on h6 "NEXT" at bounding box center [234, 197] width 10 height 6
type input "73"
type input "2"
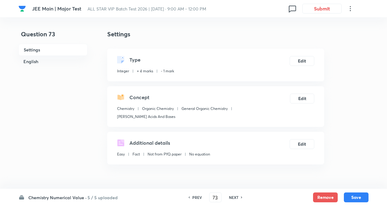
drag, startPoint x: 231, startPoint y: 198, endPoint x: 235, endPoint y: 197, distance: 4.4
click at [232, 197] on h6 "NEXT" at bounding box center [234, 197] width 10 height 6
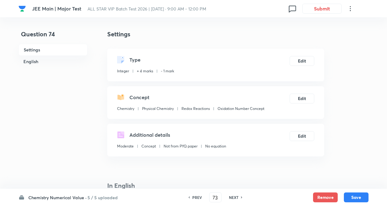
type input "74"
type input "1"
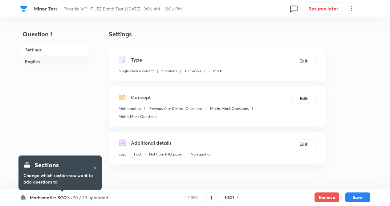
checkbox input "true"
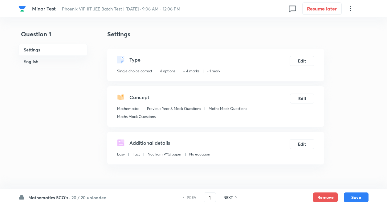
click at [80, 194] on h6 "20 / 20 uploaded" at bounding box center [88, 197] width 35 height 6
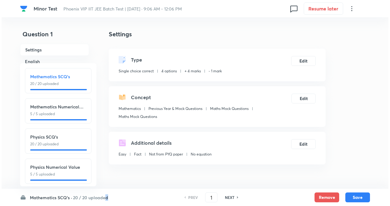
scroll to position [68, 0]
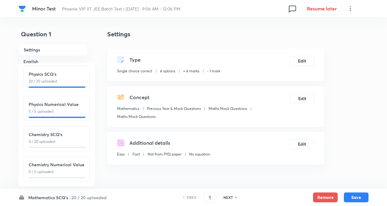
click at [77, 139] on p "0 / 20 uploaded" at bounding box center [57, 142] width 56 height 6
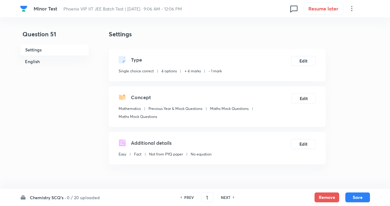
type input "51"
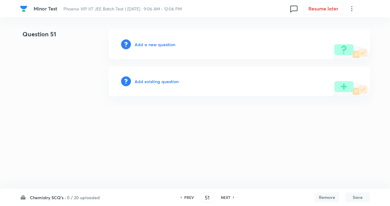
drag, startPoint x: 100, startPoint y: 96, endPoint x: 144, endPoint y: 14, distance: 92.9
click at [101, 94] on html "Minor Test Phoenix VIP IIT JEE Batch Test | [DATE] · 9:06 AM - 12:06 PM 0 Resum…" at bounding box center [195, 63] width 390 height 126
click at [157, 46] on h6 "Add a new question" at bounding box center [154, 44] width 41 height 6
click at [147, 43] on h6 "Choose a question type" at bounding box center [157, 44] width 47 height 6
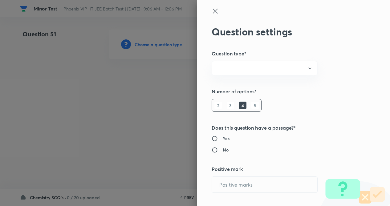
radio input "true"
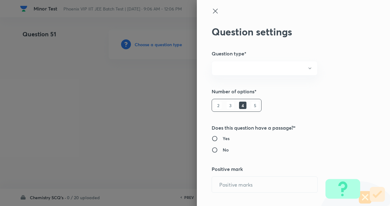
radio input "true"
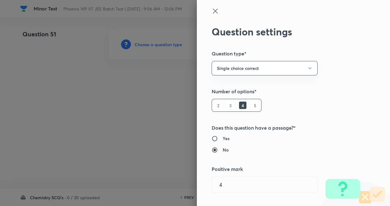
type input "4"
type input "1"
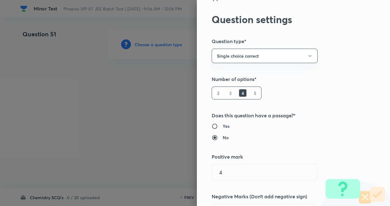
click at [340, 73] on div "Question settings Question type* Single choice correct Number of options* 2 3 4…" at bounding box center [293, 103] width 193 height 206
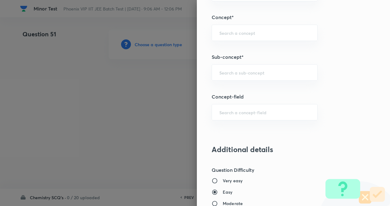
scroll to position [357, 0]
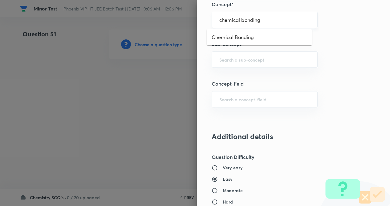
click at [251, 21] on input "chemical bonding" at bounding box center [264, 20] width 90 height 6
drag, startPoint x: 247, startPoint y: 35, endPoint x: 250, endPoint y: 46, distance: 11.1
click at [247, 36] on li "Chemical Bonding" at bounding box center [258, 37] width 105 height 11
type input "Chemical Bonding"
type input "Chemistry"
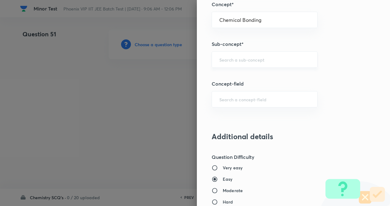
type input "Inorganic Chemistry"
drag, startPoint x: 257, startPoint y: 57, endPoint x: 256, endPoint y: 62, distance: 4.7
click at [257, 58] on input "h" at bounding box center [264, 60] width 90 height 6
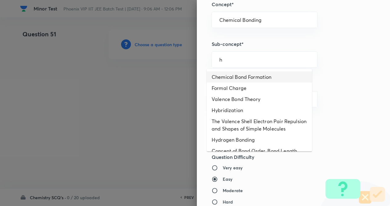
drag, startPoint x: 245, startPoint y: 77, endPoint x: 336, endPoint y: 82, distance: 90.6
click at [250, 78] on li "Chemical Bond Formation" at bounding box center [258, 76] width 105 height 11
type input "Chemical Bond Formation"
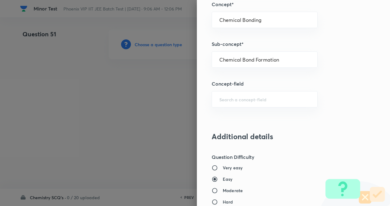
drag, startPoint x: 337, startPoint y: 82, endPoint x: 337, endPoint y: 98, distance: 16.0
click at [337, 83] on h5 "Concept-field" at bounding box center [282, 83] width 143 height 7
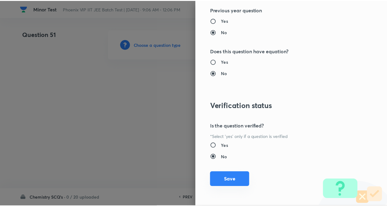
scroll to position [633, 0]
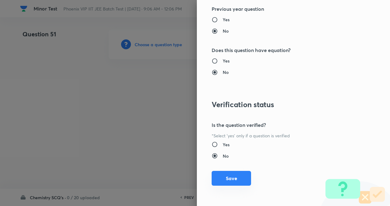
click at [224, 179] on button "Save" at bounding box center [230, 178] width 39 height 15
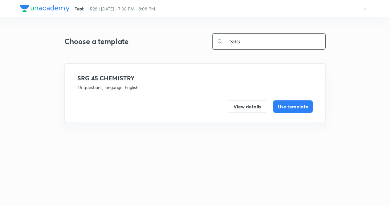
drag, startPoint x: 257, startPoint y: 42, endPoint x: 321, endPoint y: 53, distance: 65.6
click at [259, 39] on input "SRG" at bounding box center [273, 42] width 102 height 16
type input "SRG"
click at [301, 105] on button "Use template" at bounding box center [292, 106] width 39 height 12
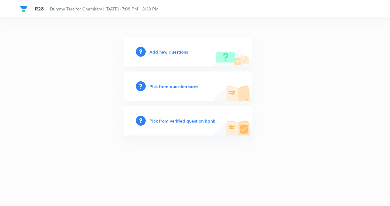
click at [161, 52] on h6 "Add new questions" at bounding box center [168, 52] width 38 height 6
